Goal: Find specific page/section

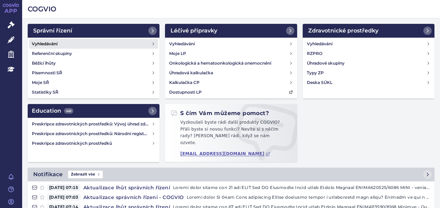
click at [61, 44] on link "Vyhledávání" at bounding box center [93, 44] width 129 height 10
